Goal: Find specific page/section: Find specific page/section

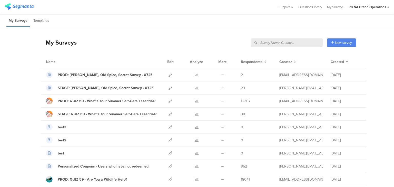
click at [298, 41] on input "text" at bounding box center [287, 42] width 72 height 8
type input "data"
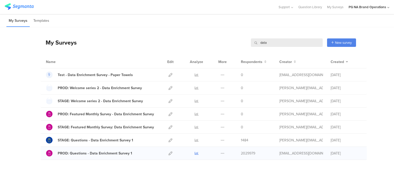
click at [195, 152] on icon at bounding box center [197, 154] width 4 height 4
